Goal: Task Accomplishment & Management: Manage account settings

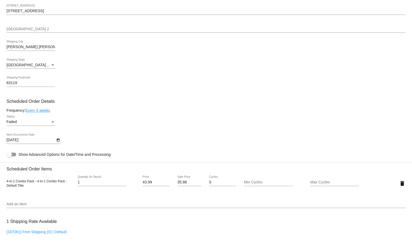
scroll to position [235, 0]
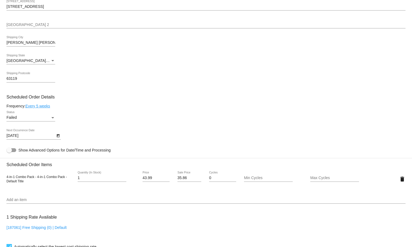
click at [37, 121] on div "Failed Status" at bounding box center [30, 116] width 49 height 11
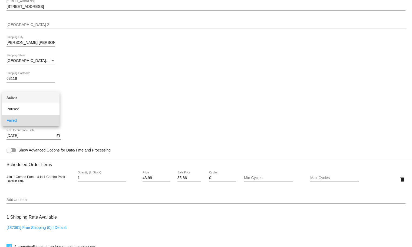
click at [23, 98] on span "Active" at bounding box center [30, 97] width 49 height 11
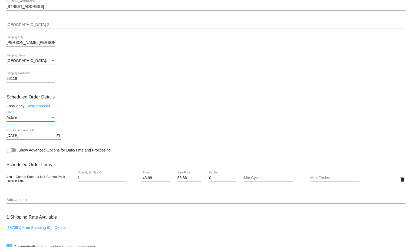
click at [58, 138] on icon "Open calendar" at bounding box center [58, 136] width 4 height 6
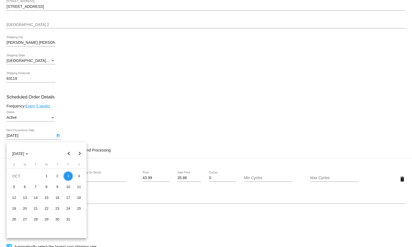
click at [82, 150] on button "Next month" at bounding box center [79, 153] width 11 height 11
click at [69, 187] on div "7" at bounding box center [68, 187] width 10 height 10
type input "11/7/2025"
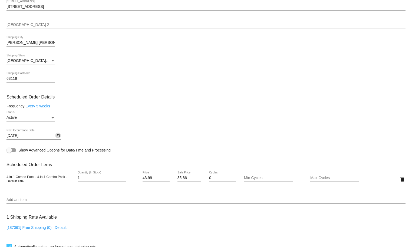
scroll to position [428, 0]
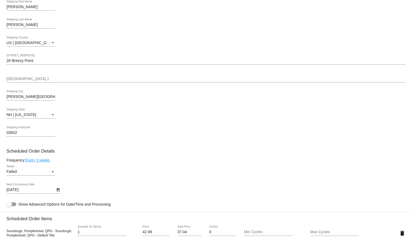
scroll to position [307, 0]
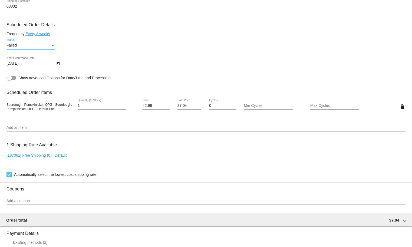
click at [37, 48] on div "Failed" at bounding box center [28, 45] width 44 height 4
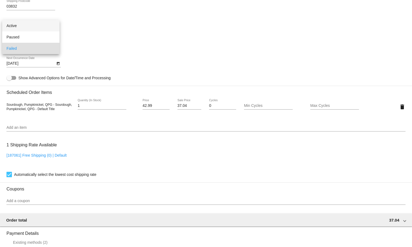
click at [25, 24] on span "Active" at bounding box center [30, 25] width 49 height 11
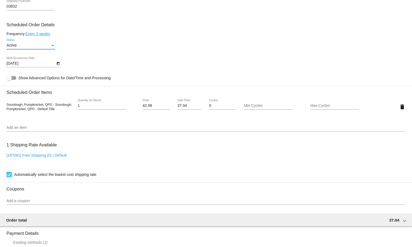
click at [60, 67] on icon "Open calendar" at bounding box center [58, 63] width 4 height 6
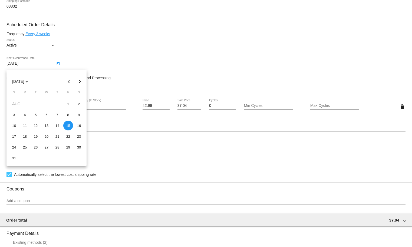
click at [80, 80] on button "Next month" at bounding box center [79, 81] width 11 height 11
click at [131, 34] on div at bounding box center [206, 123] width 412 height 247
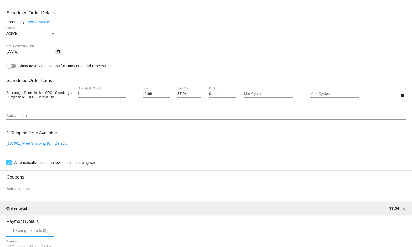
scroll to position [318, 0]
click at [58, 54] on icon "Open calendar" at bounding box center [58, 52] width 3 height 3
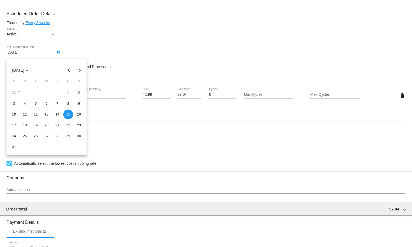
click at [77, 72] on button "Next month" at bounding box center [79, 70] width 11 height 11
click at [69, 128] on div "24" at bounding box center [68, 125] width 10 height 10
type input "10/24/2025"
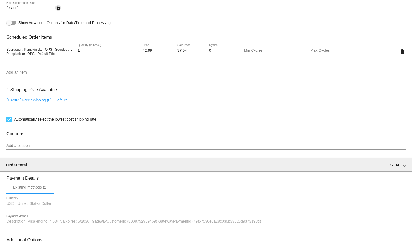
scroll to position [428, 0]
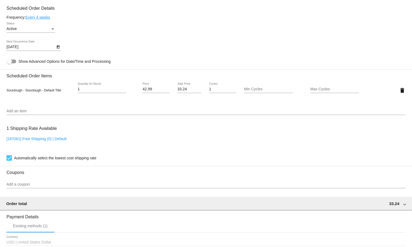
scroll to position [285, 0]
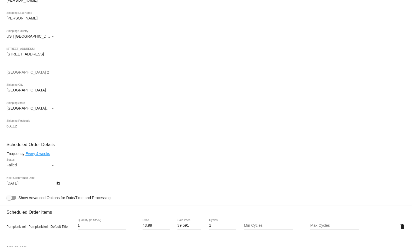
scroll to position [188, 0]
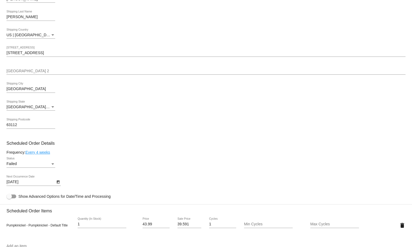
click at [30, 168] on div "Failed Status" at bounding box center [30, 162] width 49 height 11
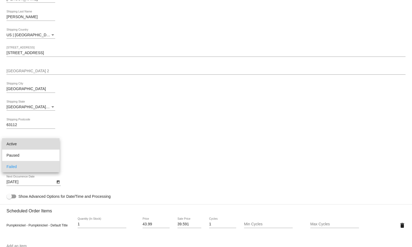
click at [23, 145] on span "Active" at bounding box center [30, 143] width 49 height 11
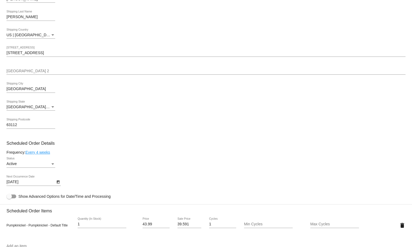
click at [45, 188] on div "10/3/2025 Next Occurrence Date" at bounding box center [33, 182] width 54 height 15
click at [52, 186] on body "arrow_back Scheduled Order #1001776 Active more_vert Last Processing Cycle ID: …" at bounding box center [206, 123] width 412 height 247
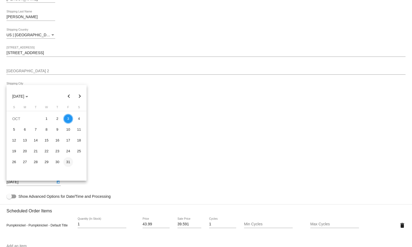
click at [70, 160] on div "31" at bounding box center [68, 162] width 10 height 10
type input "10/31/2025"
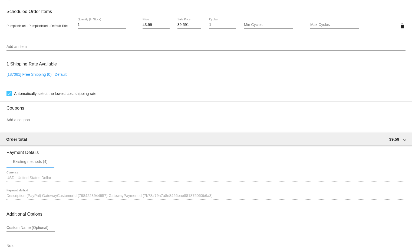
scroll to position [428, 0]
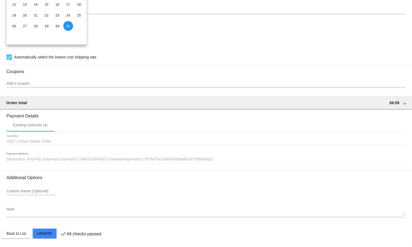
click at [184, 51] on div at bounding box center [206, 123] width 412 height 247
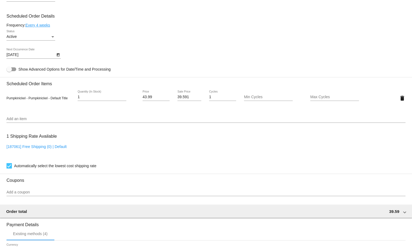
scroll to position [310, 0]
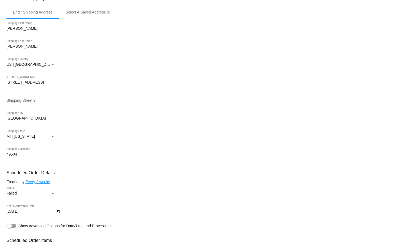
scroll to position [226, 0]
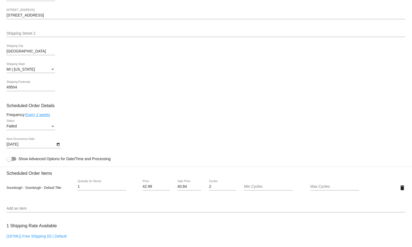
click at [51, 128] on div "Status" at bounding box center [52, 126] width 5 height 4
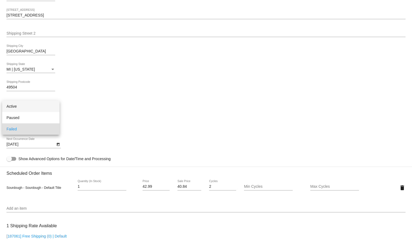
click at [24, 109] on span "Active" at bounding box center [30, 106] width 49 height 11
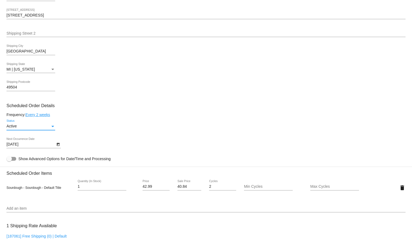
click at [58, 146] on icon "Open calendar" at bounding box center [58, 144] width 3 height 3
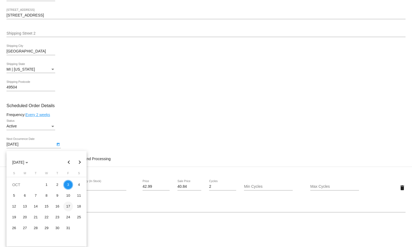
click at [70, 207] on div "17" at bounding box center [68, 207] width 10 height 10
type input "10/17/2025"
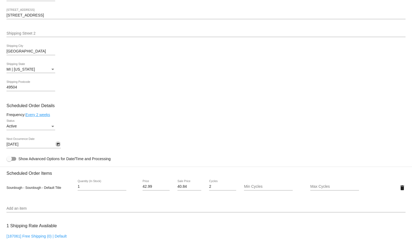
scroll to position [428, 0]
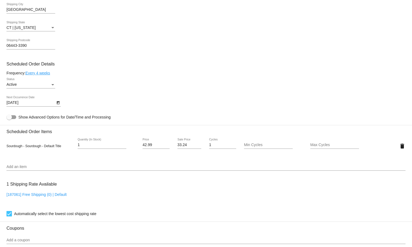
scroll to position [264, 0]
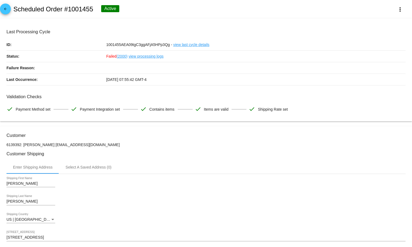
click at [80, 11] on h2 "Scheduled Order #1001455" at bounding box center [53, 9] width 80 height 8
copy h2 "1001455"
click at [80, 9] on h2 "Scheduled Order #1001455" at bounding box center [53, 9] width 80 height 8
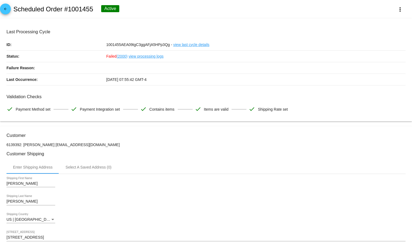
copy h2 "1001455"
click at [73, 13] on div "arrow_back Scheduled Order #997290 Active more_vert" at bounding box center [206, 9] width 412 height 18
copy h2 "997290"
click at [81, 11] on h2 "Scheduled Order #1004459" at bounding box center [53, 9] width 80 height 8
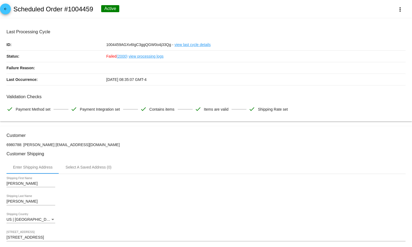
click at [81, 11] on h2 "Scheduled Order #1004459" at bounding box center [53, 9] width 80 height 8
copy h2 "1004459"
click at [76, 6] on h2 "Scheduled Order #1001776" at bounding box center [53, 9] width 80 height 8
copy h2 "1001776"
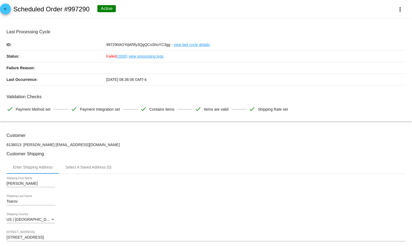
click at [79, 7] on h2 "Scheduled Order #997290" at bounding box center [51, 9] width 76 height 8
copy h2 "997290"
click at [77, 8] on h2 "Scheduled Order #1001758" at bounding box center [53, 9] width 80 height 8
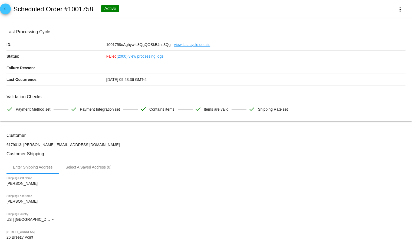
copy h2 "1001758"
click at [82, 8] on h2 "Scheduled Order #1001455" at bounding box center [53, 9] width 80 height 8
copy h2 "1001455"
